Goal: Information Seeking & Learning: Learn about a topic

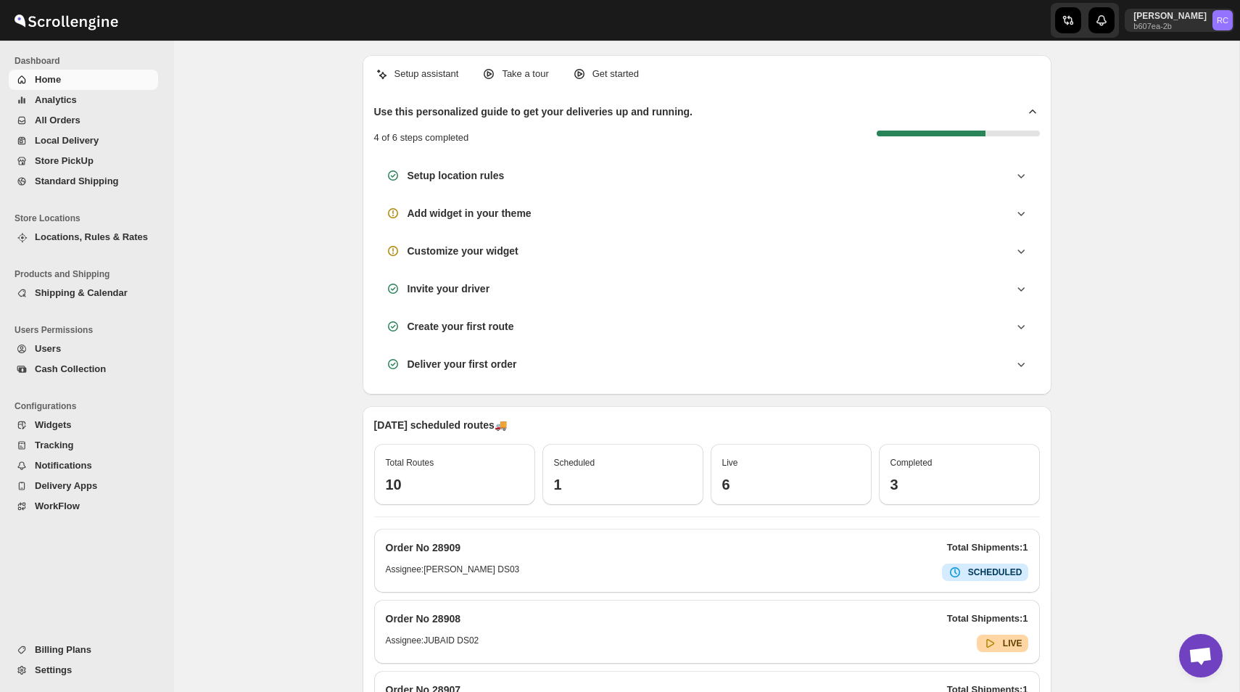
click at [65, 672] on span "Settings" at bounding box center [53, 669] width 37 height 11
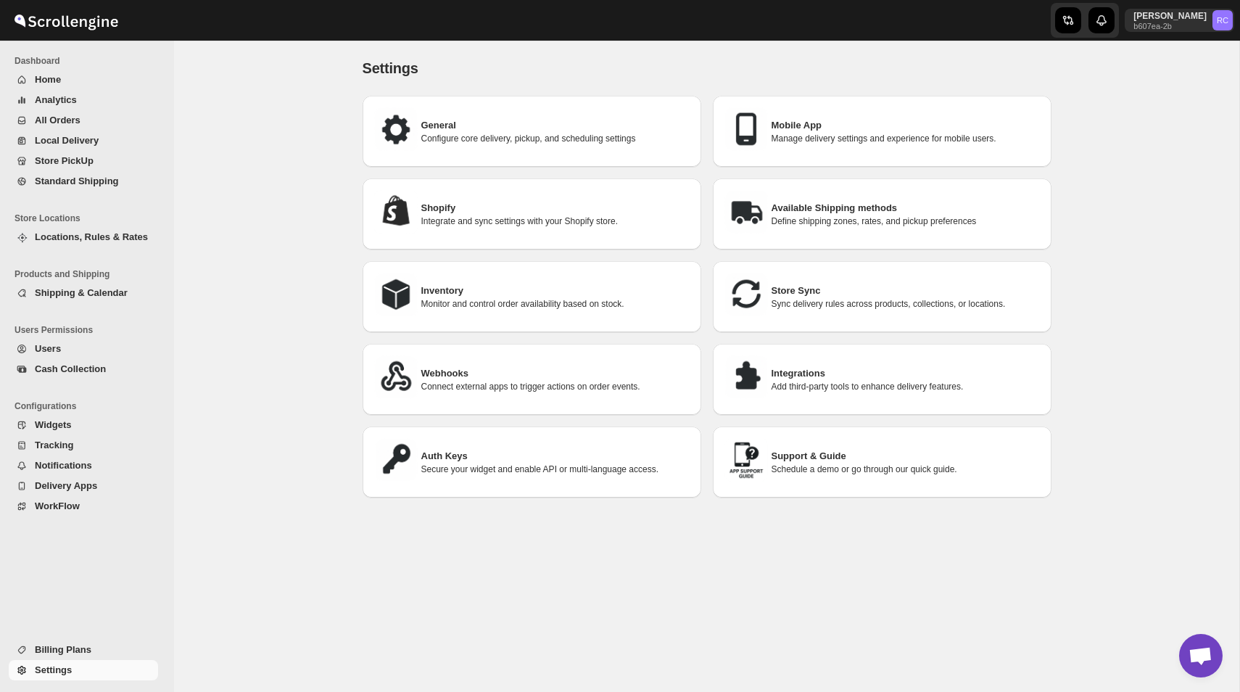
click at [74, 640] on button "Billing Plans" at bounding box center [83, 650] width 149 height 20
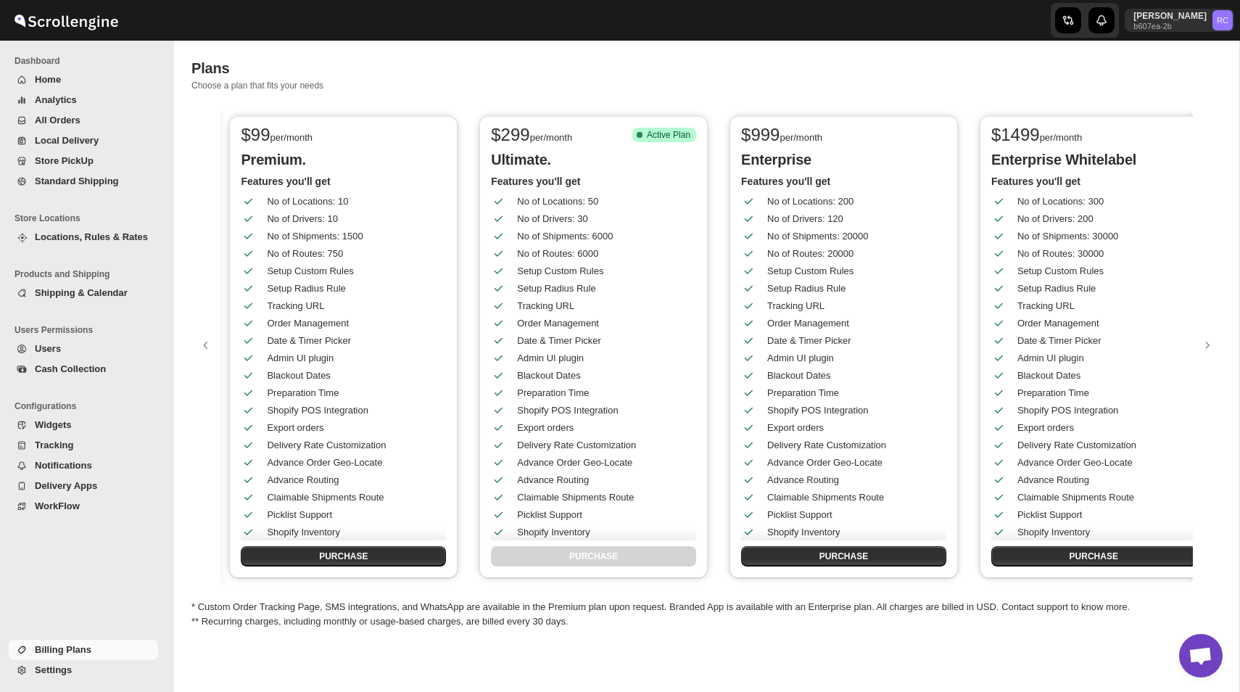
scroll to position [0, 770]
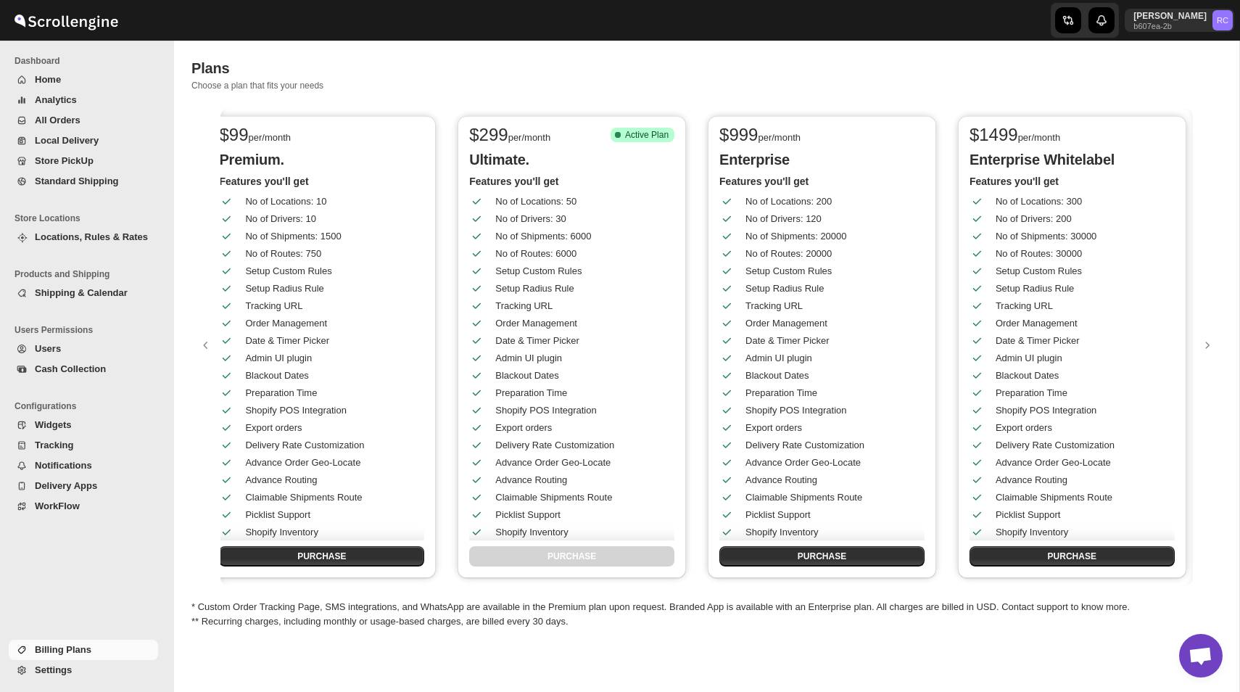
click at [748, 155] on p "Enterprise" at bounding box center [821, 159] width 205 height 17
copy p "Enterprise"
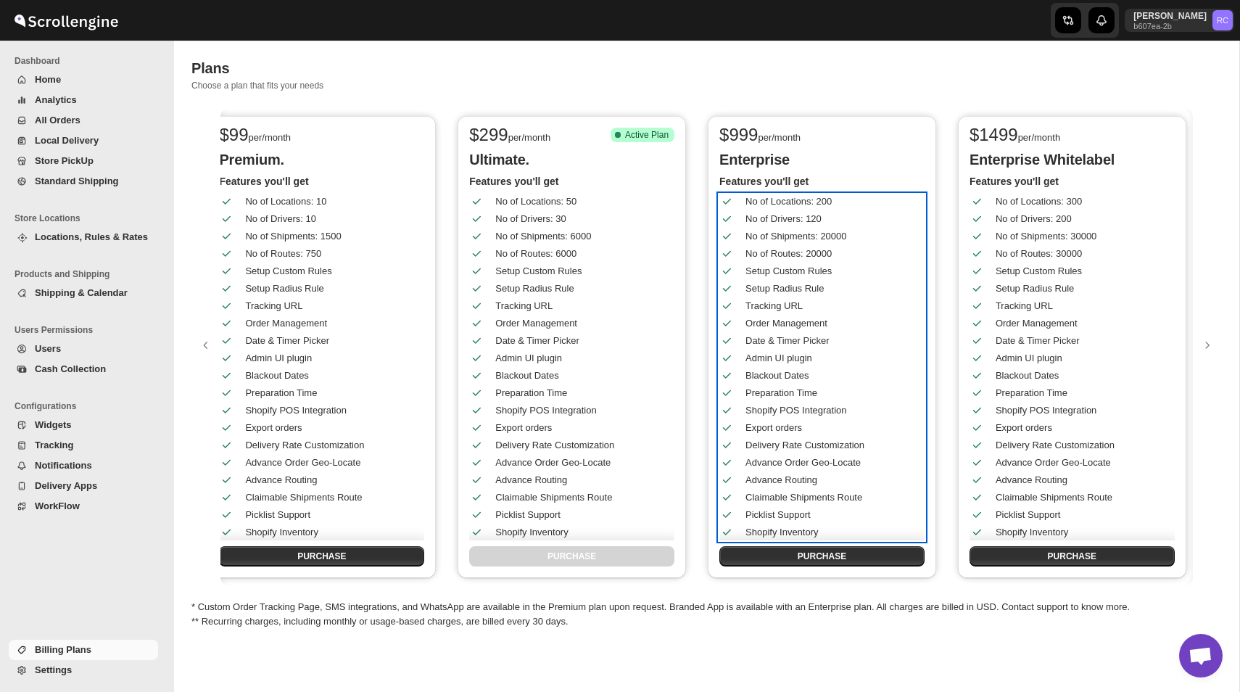
click at [827, 202] on div "No of Drivers: 120" at bounding box center [813, 213] width 210 height 26
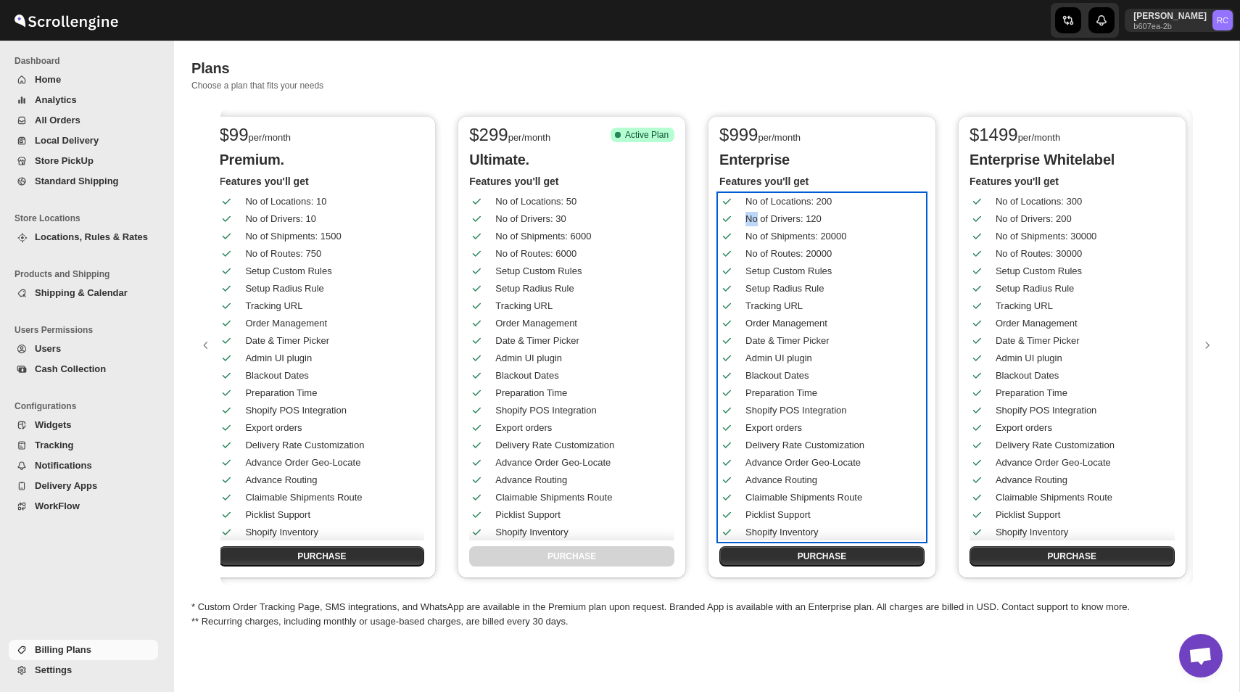
click at [827, 202] on div "No of Drivers: 120" at bounding box center [813, 213] width 210 height 26
click at [841, 239] on div "No of Routes: 20000" at bounding box center [813, 248] width 210 height 26
click at [836, 234] on div "No of Shipments: 20000" at bounding box center [832, 236] width 172 height 15
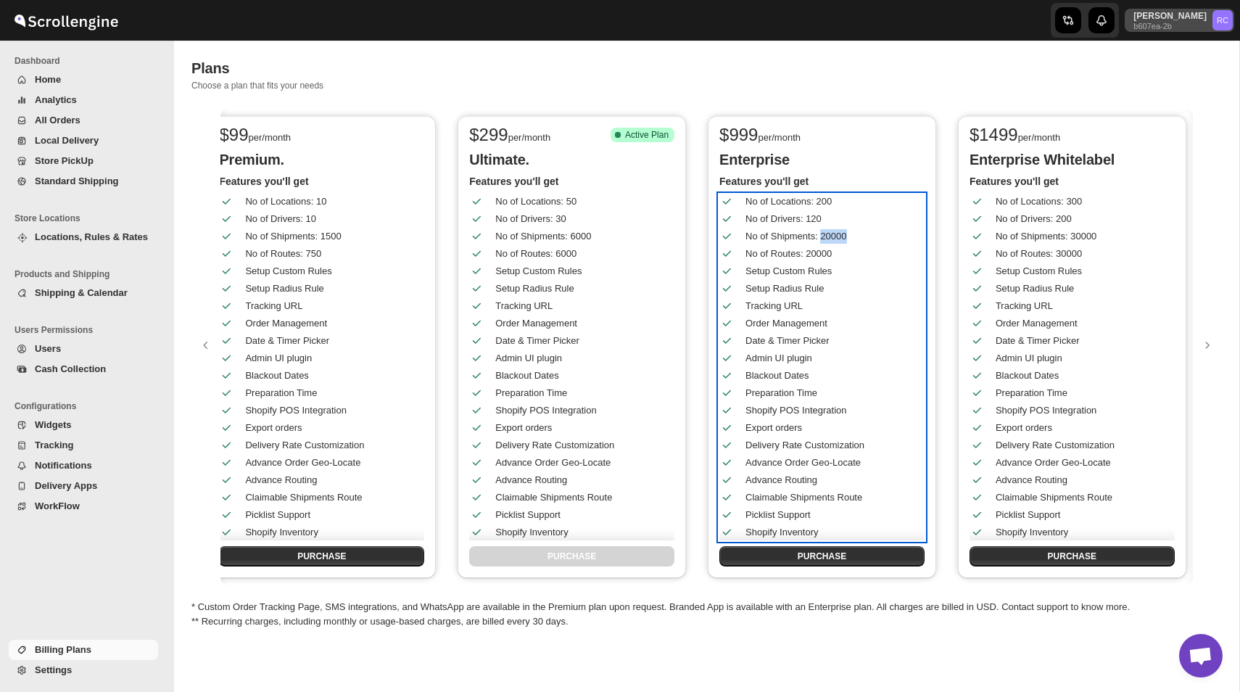
copy div "20000"
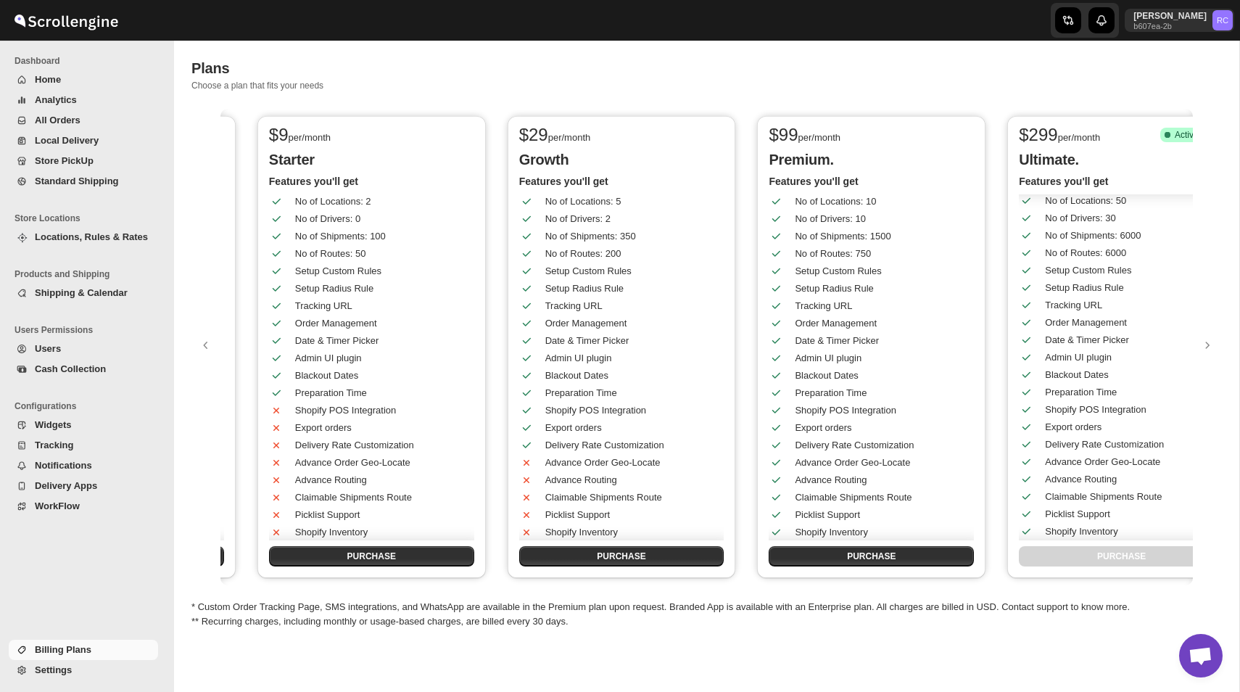
scroll to position [0, 0]
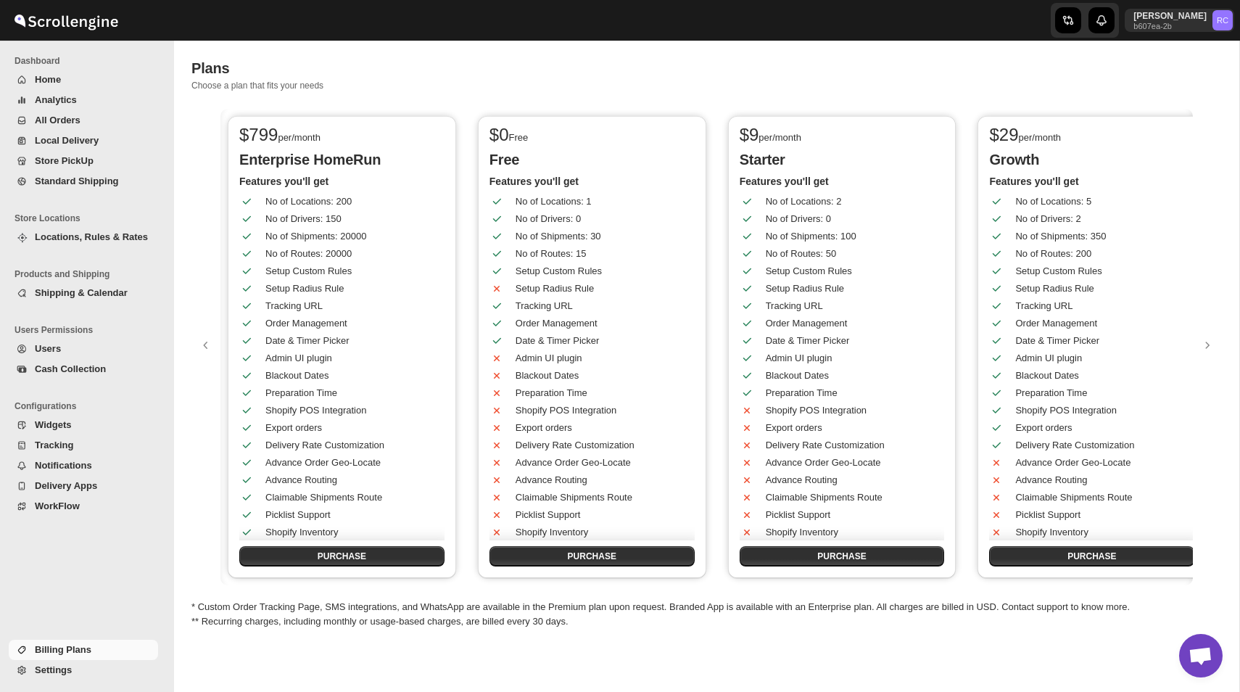
click at [264, 133] on span "$ 799" at bounding box center [258, 135] width 38 height 20
copy span "799"
click at [440, 48] on div "Plans. This page is ready Plans Choose a plan that fits your needs" at bounding box center [706, 75] width 1031 height 68
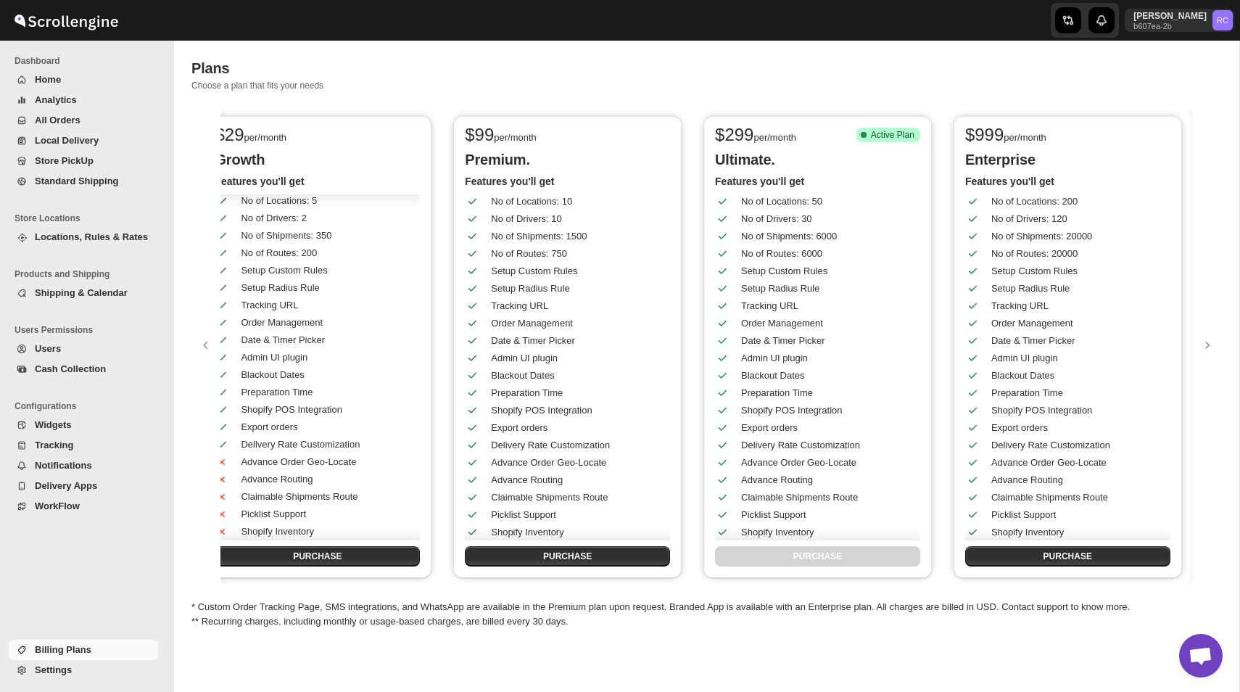
scroll to position [0, 1020]
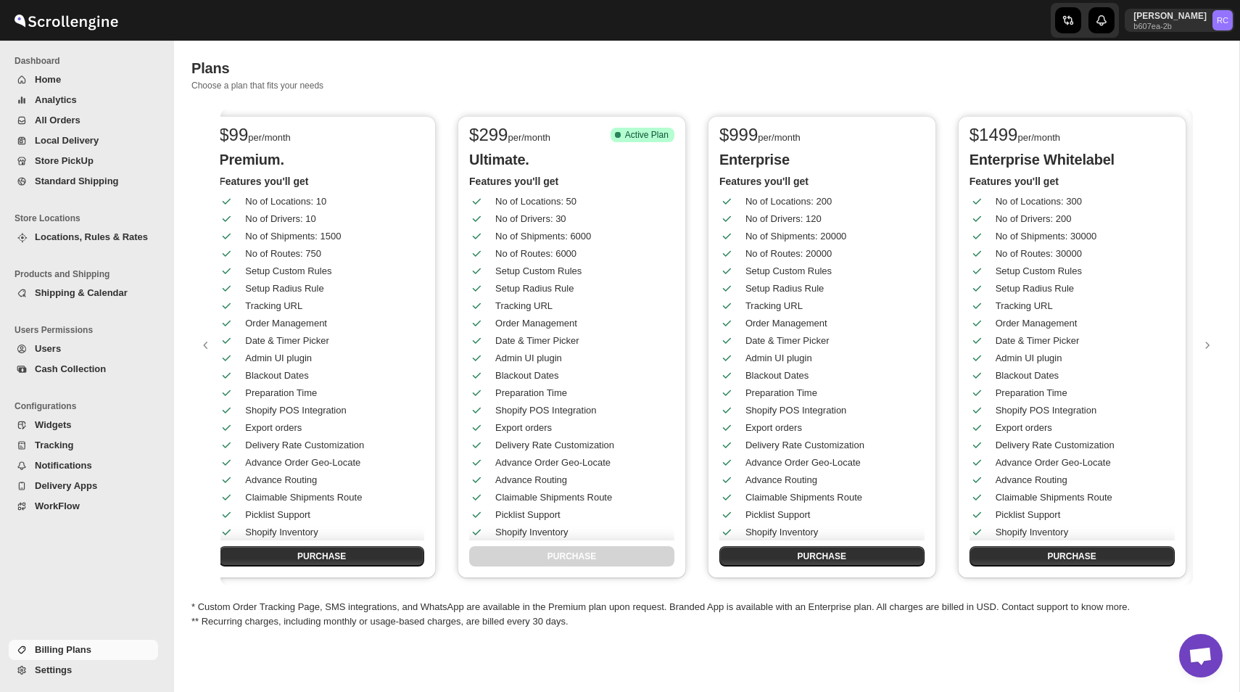
click at [719, 69] on div "Plans" at bounding box center [706, 68] width 1031 height 20
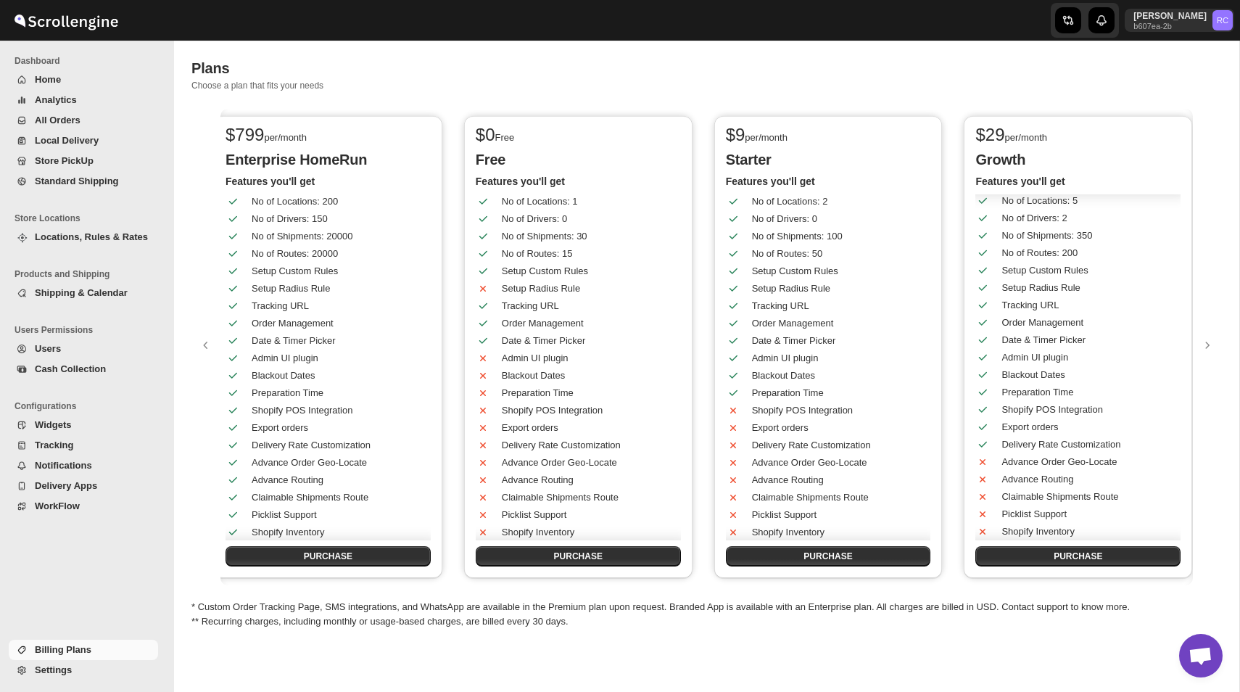
scroll to position [0, 0]
